Goal: Transaction & Acquisition: Purchase product/service

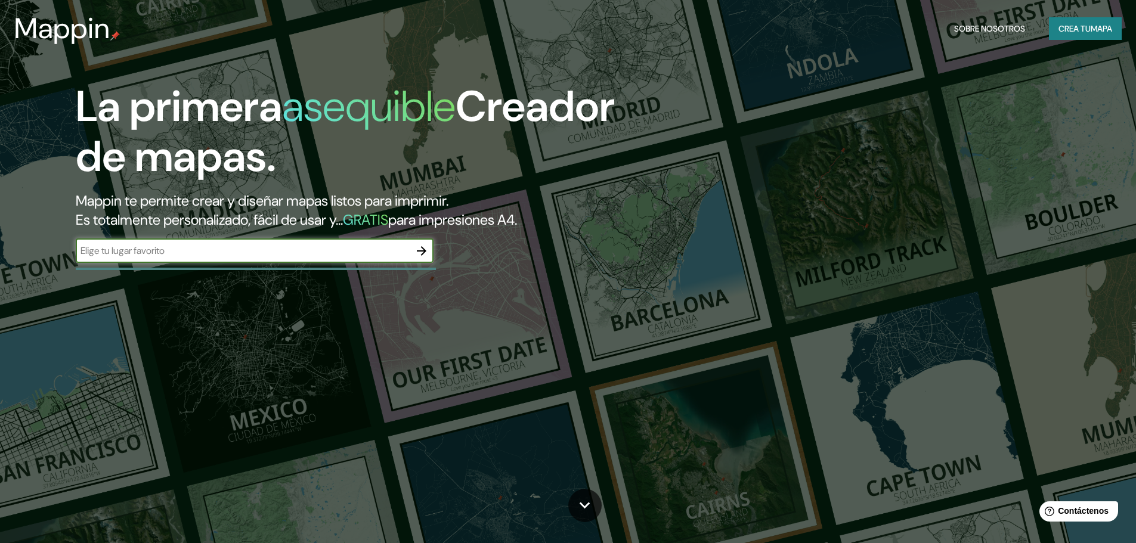
click at [284, 258] on input "text" at bounding box center [243, 251] width 334 height 14
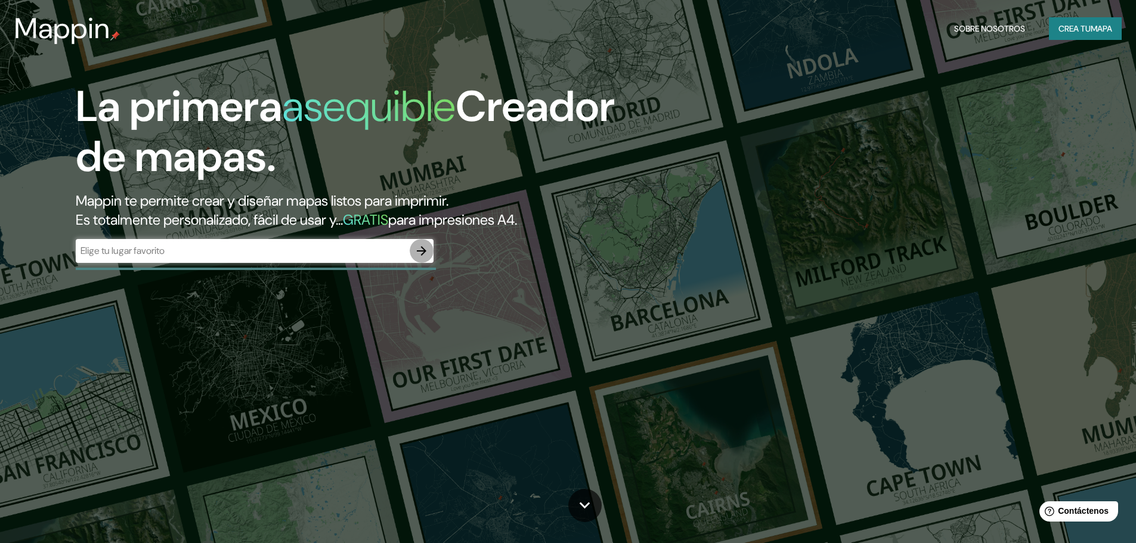
click at [420, 248] on icon "button" at bounding box center [422, 251] width 14 height 14
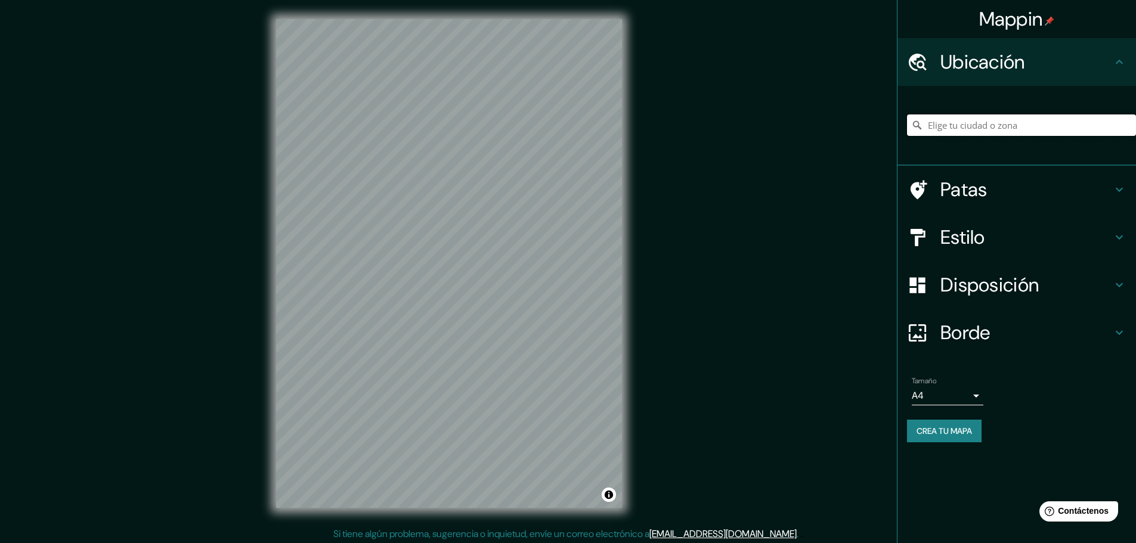
click at [1010, 132] on input "Elige tu ciudad o zona" at bounding box center [1021, 125] width 229 height 21
click at [688, 122] on div "Mappin Ubicación [GEOGRAPHIC_DATA], [GEOGRAPHIC_DATA], [GEOGRAPHIC_DATA] [GEOGR…" at bounding box center [568, 273] width 1136 height 546
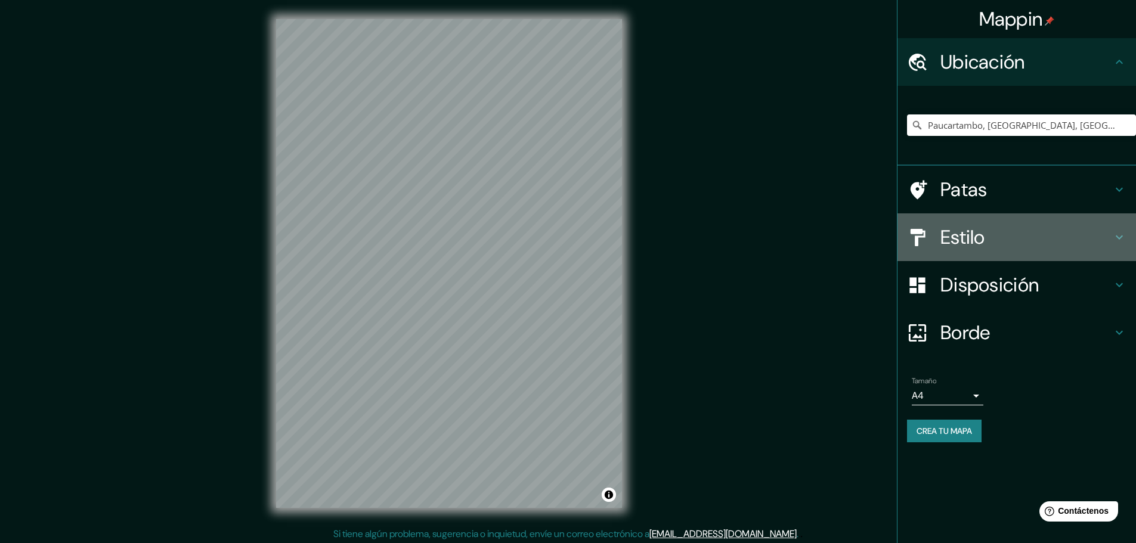
click at [1106, 234] on h4 "Estilo" at bounding box center [1027, 237] width 172 height 24
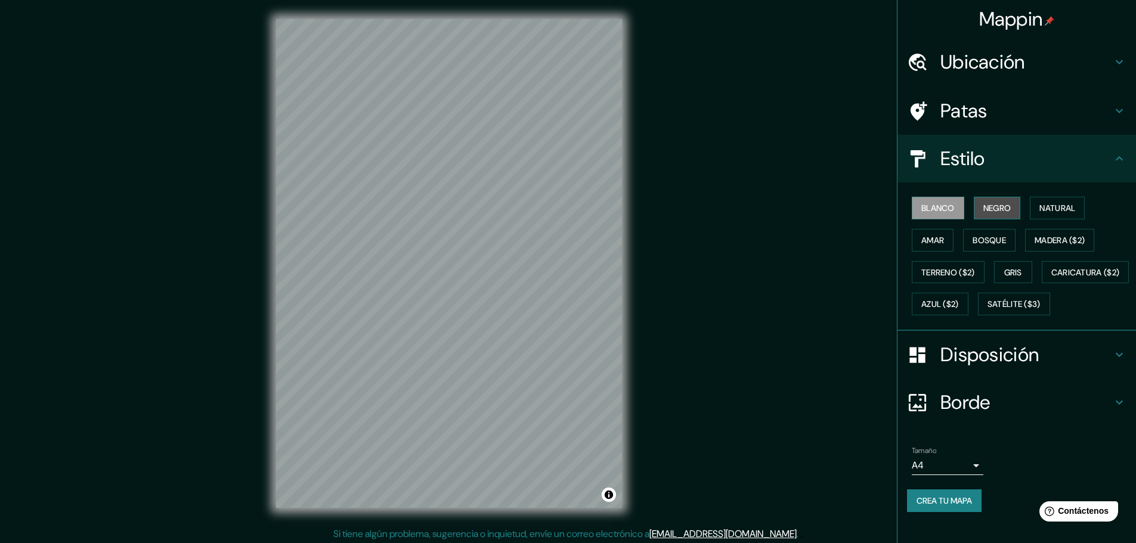
click at [997, 200] on font "Negro" at bounding box center [997, 208] width 28 height 16
click at [625, 323] on div "© Mapbox © OpenStreetMap Improve this map" at bounding box center [449, 263] width 384 height 527
click at [983, 63] on font "Ubicación" at bounding box center [983, 62] width 85 height 25
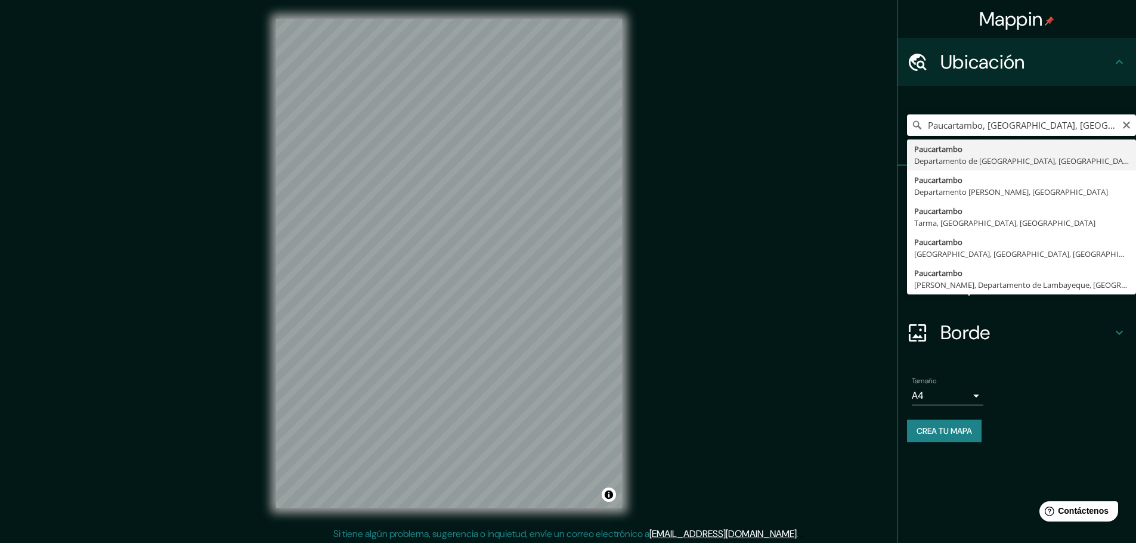
click at [964, 116] on input "Paucartambo, [GEOGRAPHIC_DATA], [GEOGRAPHIC_DATA]" at bounding box center [1021, 125] width 229 height 21
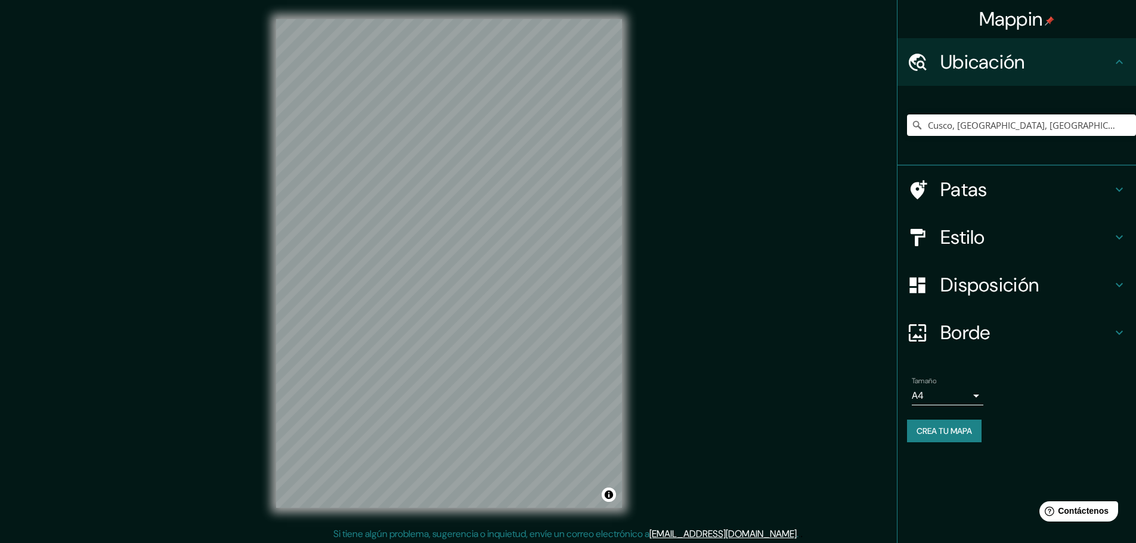
click at [264, 240] on div "© Mapbox © OpenStreetMap Improve this map" at bounding box center [449, 263] width 384 height 527
click at [266, 296] on div "© Mapbox © OpenStreetMap Improve this map" at bounding box center [449, 263] width 384 height 527
click at [967, 119] on input "Cusco, [GEOGRAPHIC_DATA], [GEOGRAPHIC_DATA]" at bounding box center [1021, 125] width 229 height 21
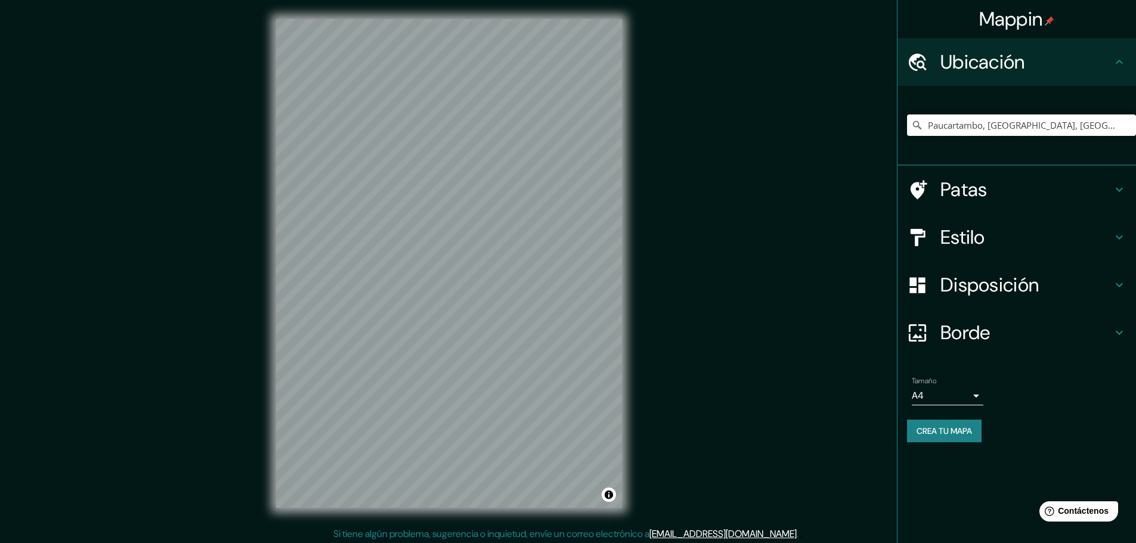
type input "Paucartambo, [GEOGRAPHIC_DATA], [GEOGRAPHIC_DATA]"
click at [70, 281] on div "Mappin Ubicación [GEOGRAPHIC_DATA], [GEOGRAPHIC_DATA], [GEOGRAPHIC_DATA] [GEOGR…" at bounding box center [568, 273] width 1136 height 546
